Goal: Transaction & Acquisition: Purchase product/service

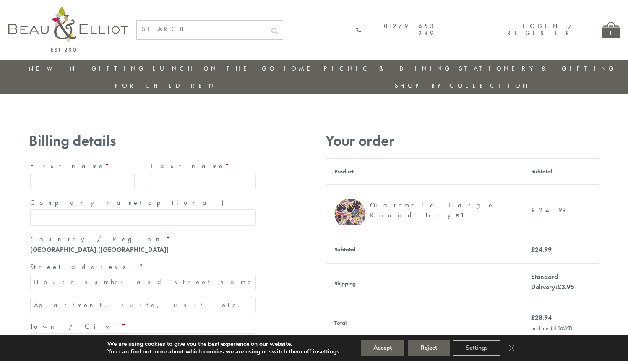
type input "maria33@yahoo.com"
type input "Maria"
type input "Williams"
type input "23, Scottsdale, Happytown"
type input "London"
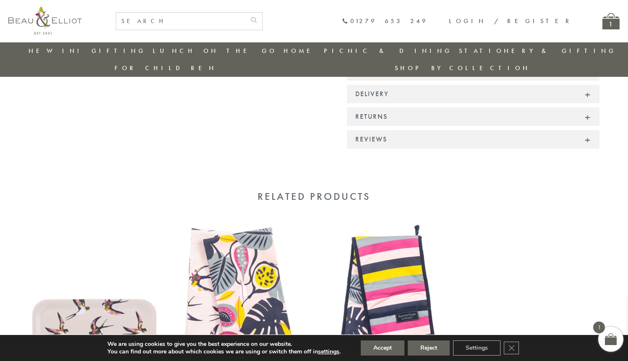
scroll to position [522, 0]
